Goal: Transaction & Acquisition: Purchase product/service

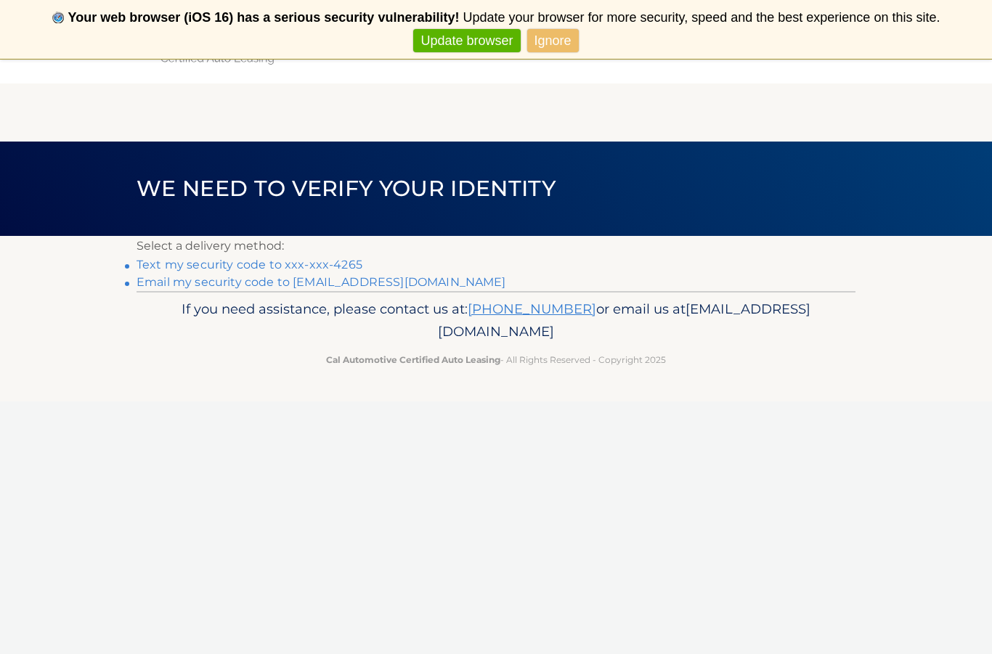
click at [340, 265] on link "Text my security code to xxx-xxx-4265" at bounding box center [250, 265] width 226 height 14
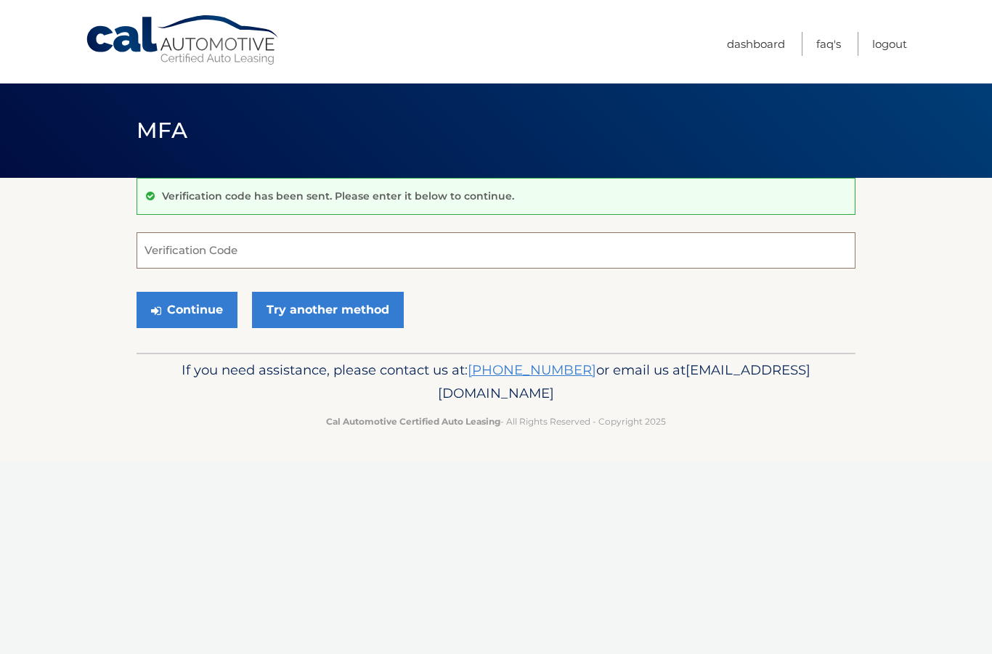
click at [233, 251] on input "Verification Code" at bounding box center [496, 250] width 719 height 36
type input "410086"
click at [186, 304] on button "Continue" at bounding box center [187, 310] width 101 height 36
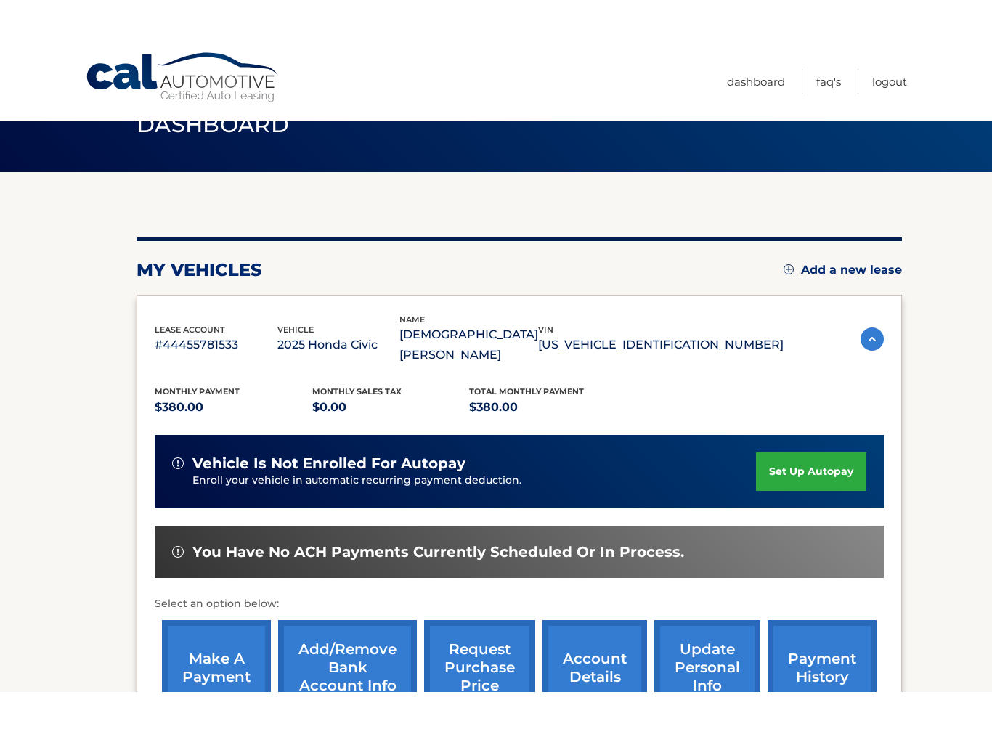
scroll to position [44, 0]
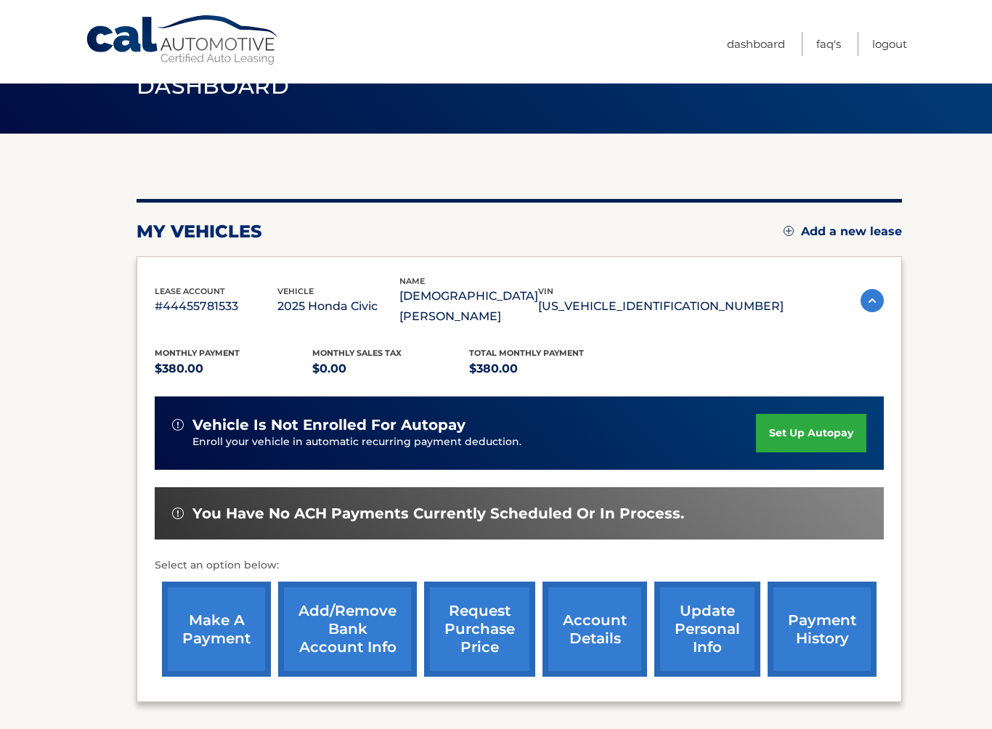
click at [839, 606] on link "payment history" at bounding box center [822, 629] width 109 height 95
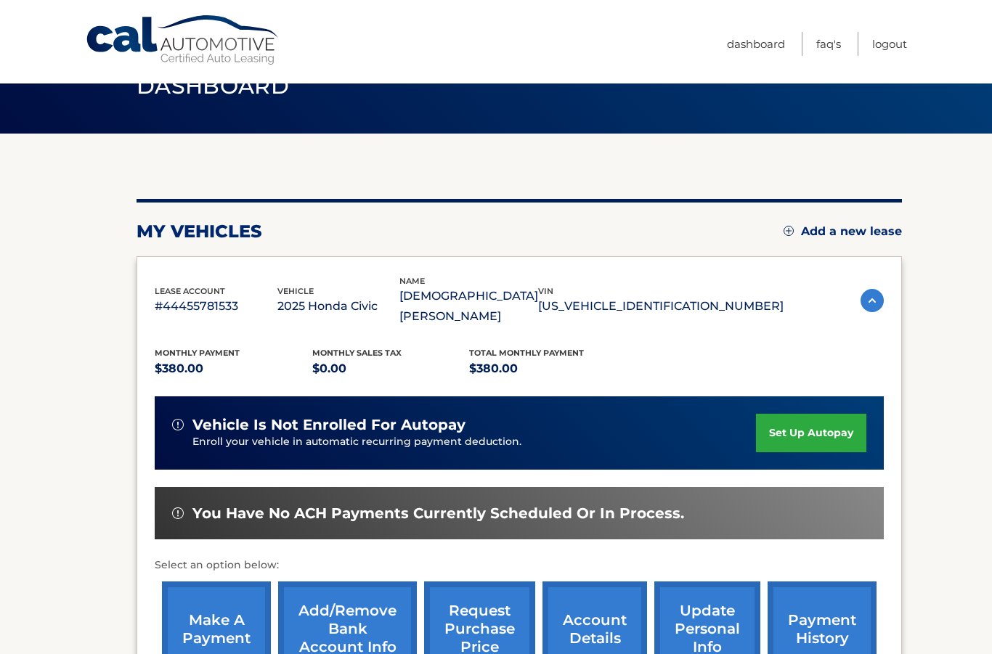
click at [217, 610] on link "make a payment" at bounding box center [216, 629] width 109 height 95
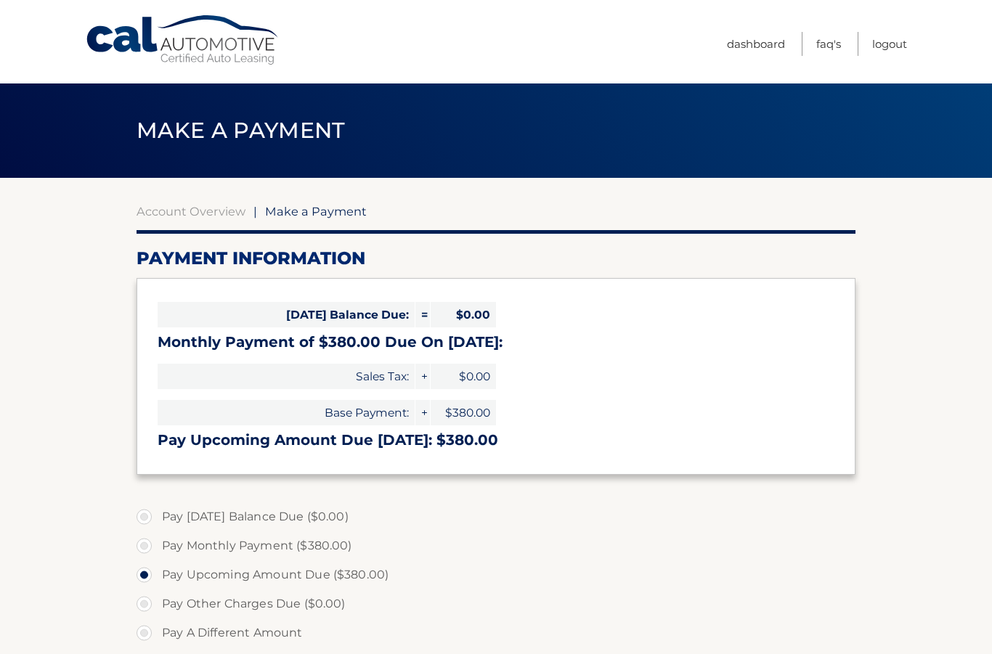
select select "N2MwNDlkYWUtOTI3My00ODBiLTk5NjAtMWE5NzZmYTM0OTIx"
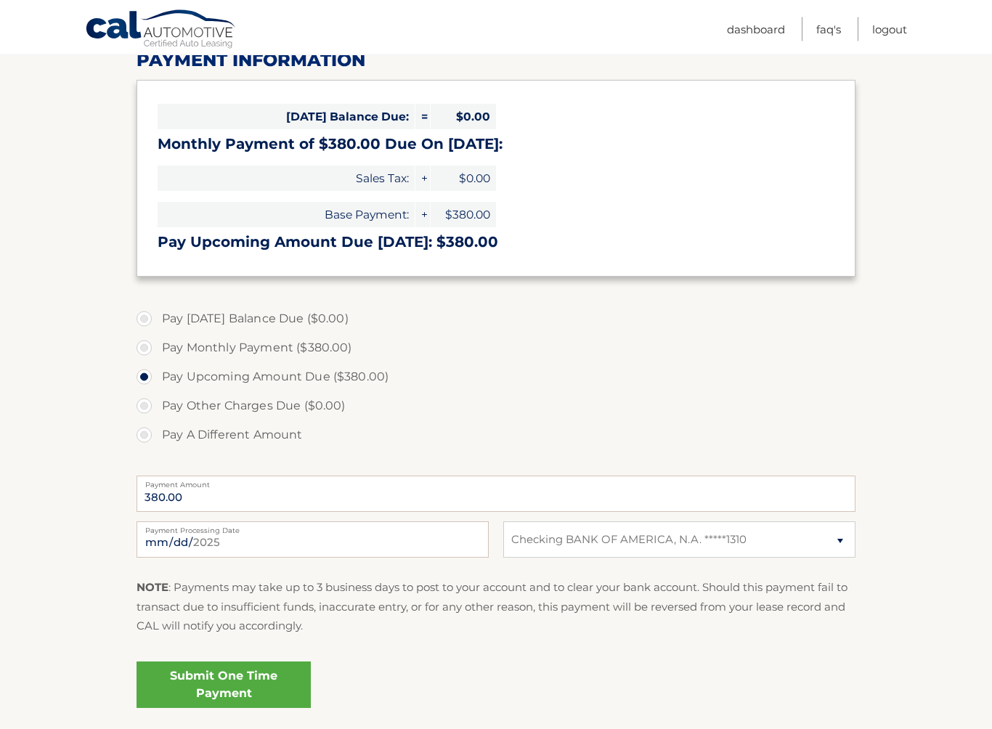
click at [248, 654] on link "Submit One Time Payment" at bounding box center [224, 685] width 174 height 46
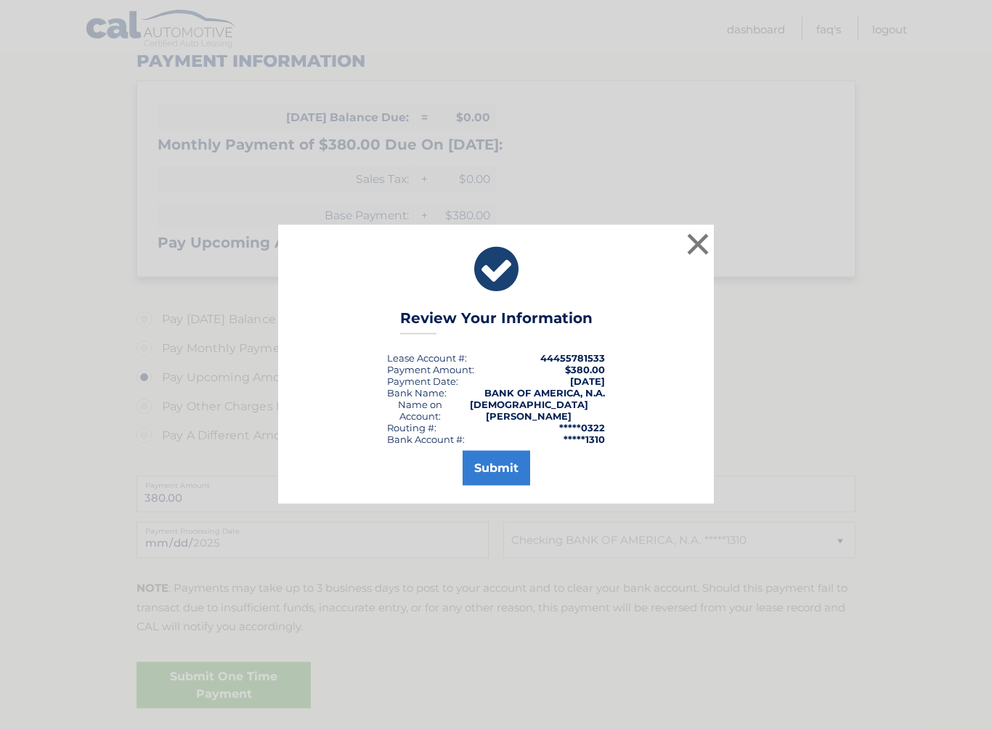
scroll to position [198, 0]
click at [503, 464] on button "Submit" at bounding box center [497, 468] width 68 height 35
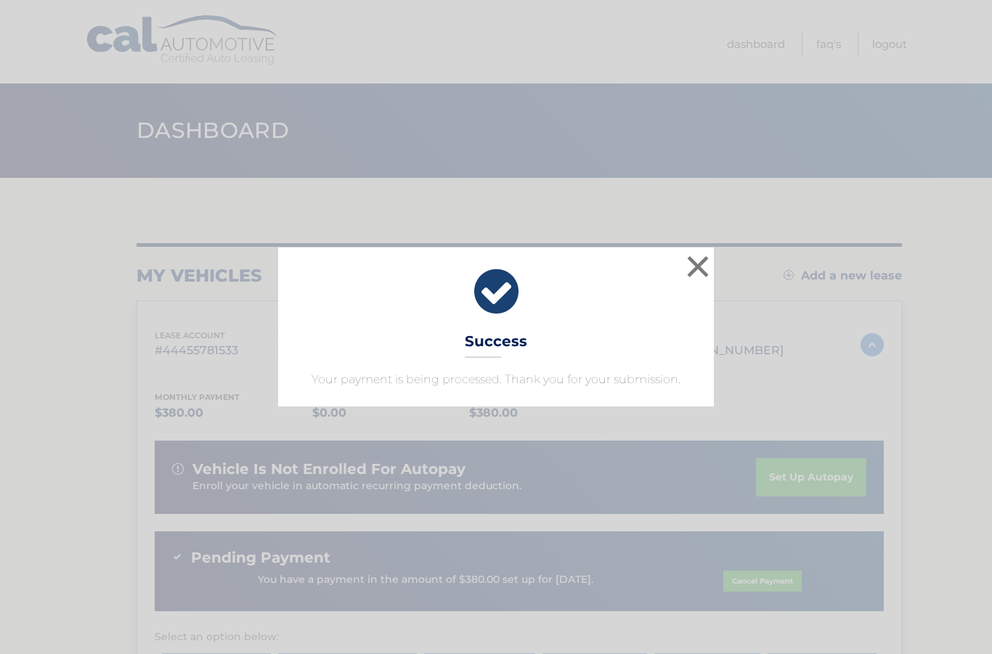
click at [703, 269] on button "×" at bounding box center [697, 266] width 29 height 29
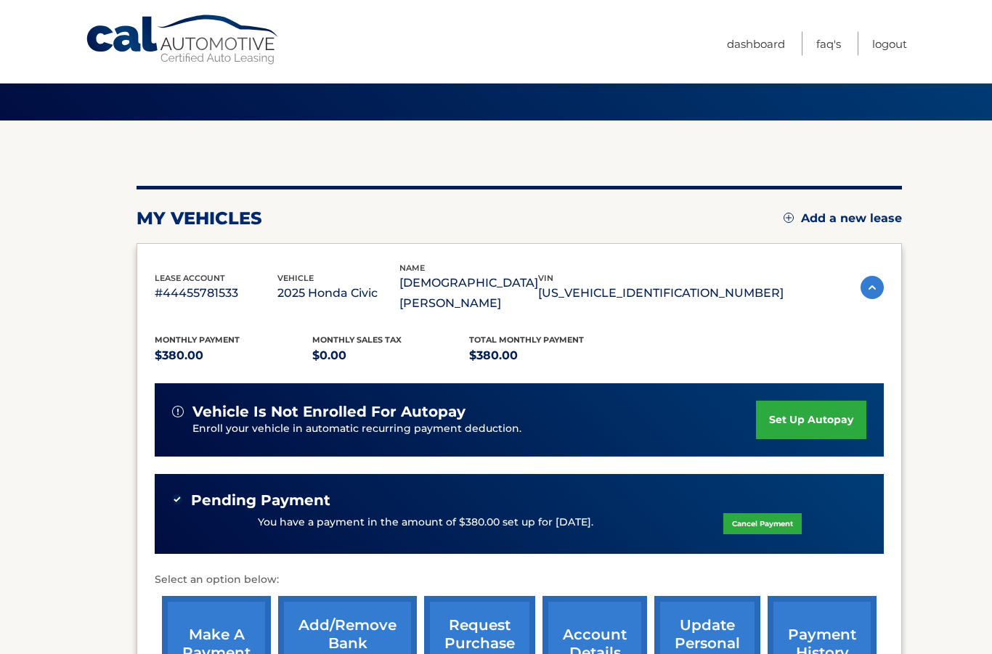
scroll to position [54, 0]
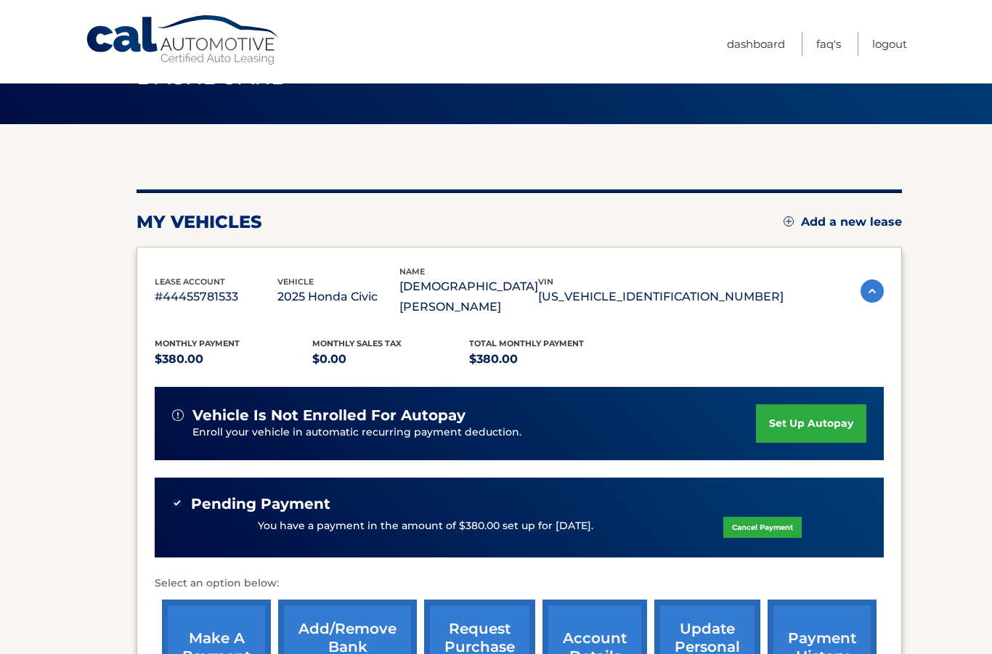
click at [894, 49] on link "Logout" at bounding box center [889, 44] width 35 height 24
